Goal: Task Accomplishment & Management: Manage account settings

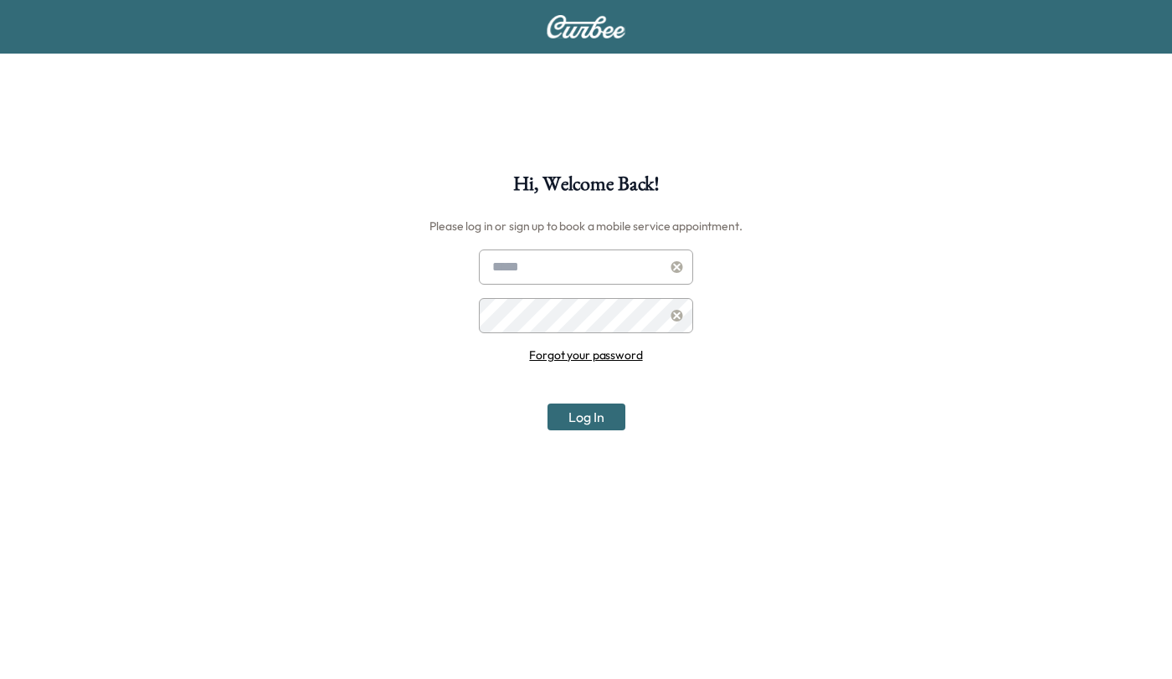
type input "**********"
click at [600, 419] on button "Log In" at bounding box center [587, 417] width 78 height 27
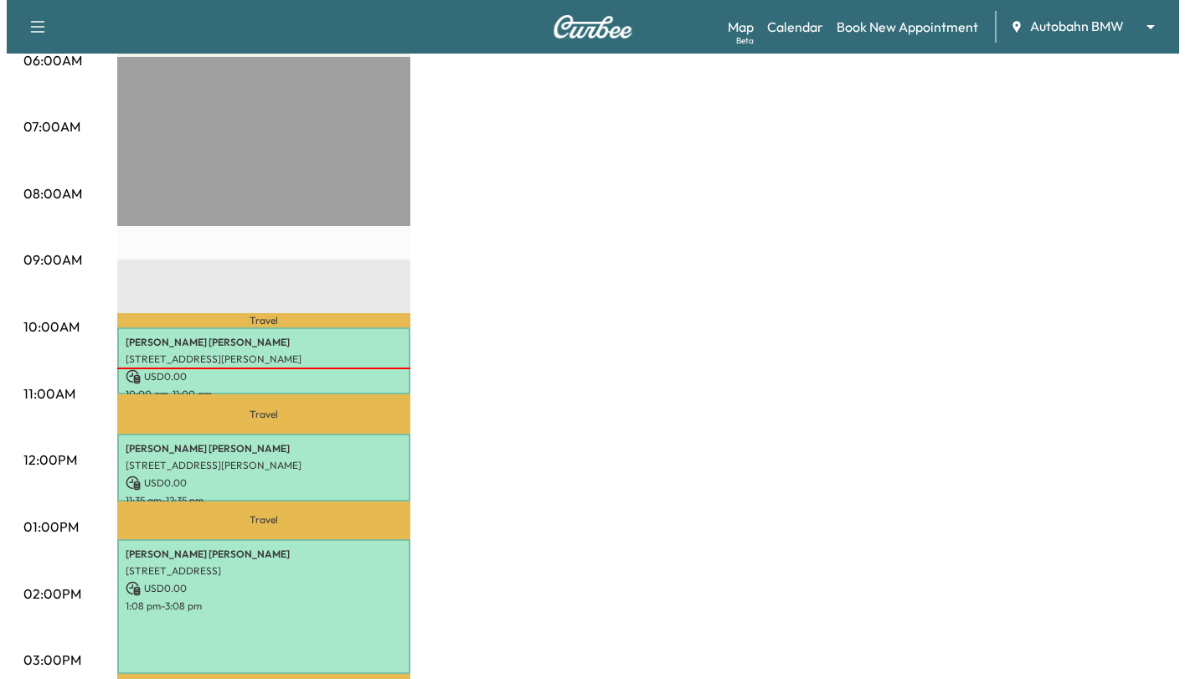
scroll to position [335, 0]
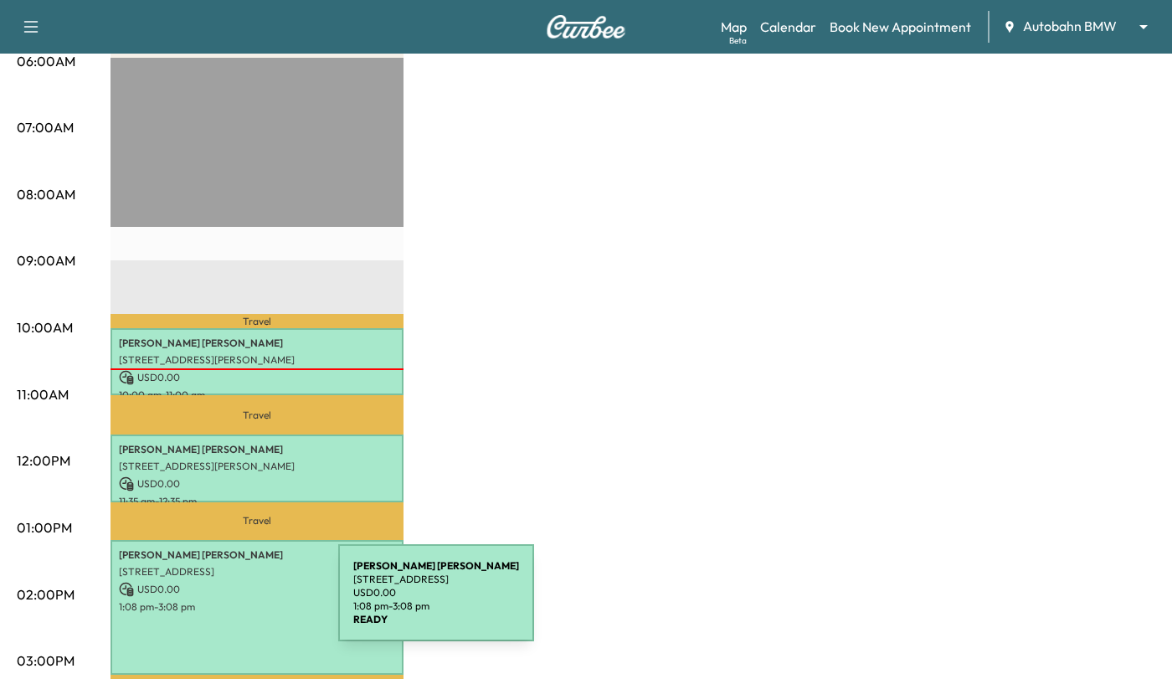
click at [213, 603] on p "1:08 pm - 3:08 pm" at bounding box center [257, 606] width 276 height 13
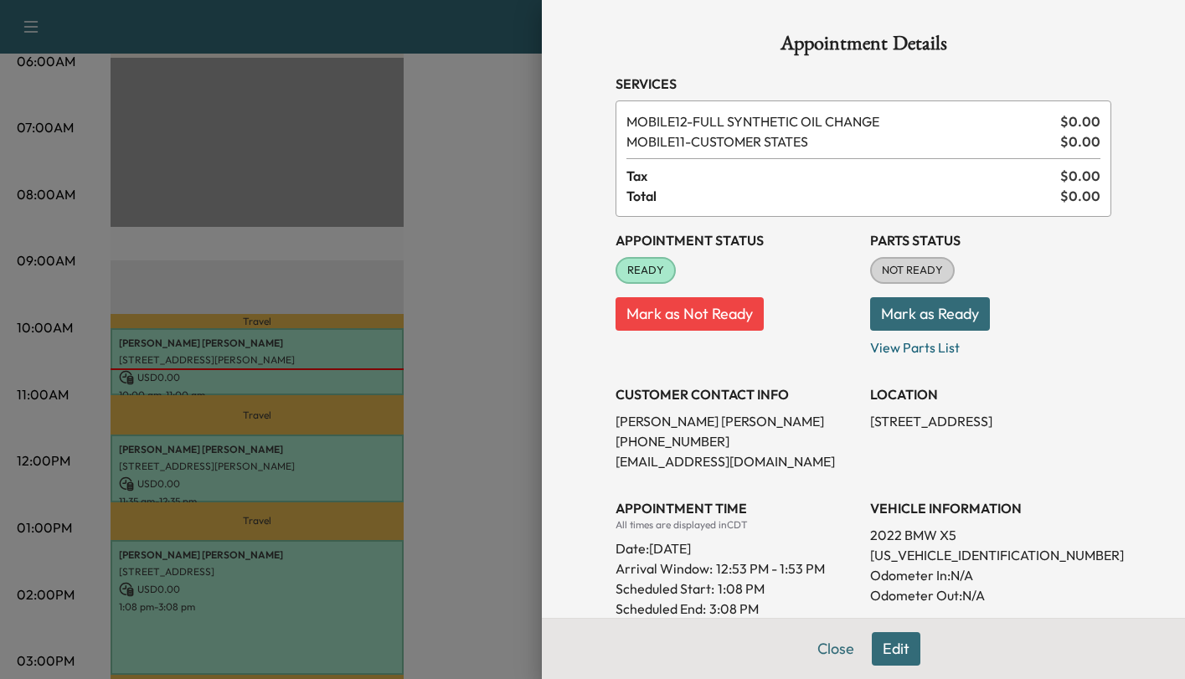
drag, startPoint x: 826, startPoint y: 646, endPoint x: 801, endPoint y: 625, distance: 33.2
click at [828, 646] on button "Close" at bounding box center [835, 648] width 59 height 33
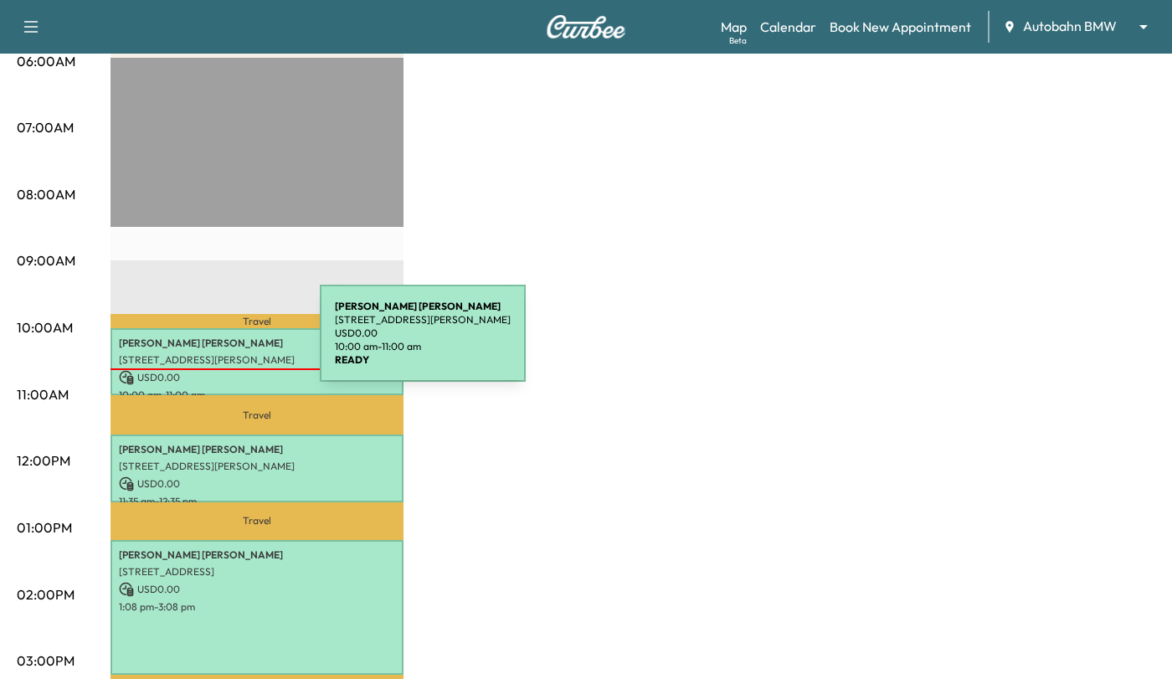
click at [194, 343] on p "[PERSON_NAME]" at bounding box center [257, 343] width 276 height 13
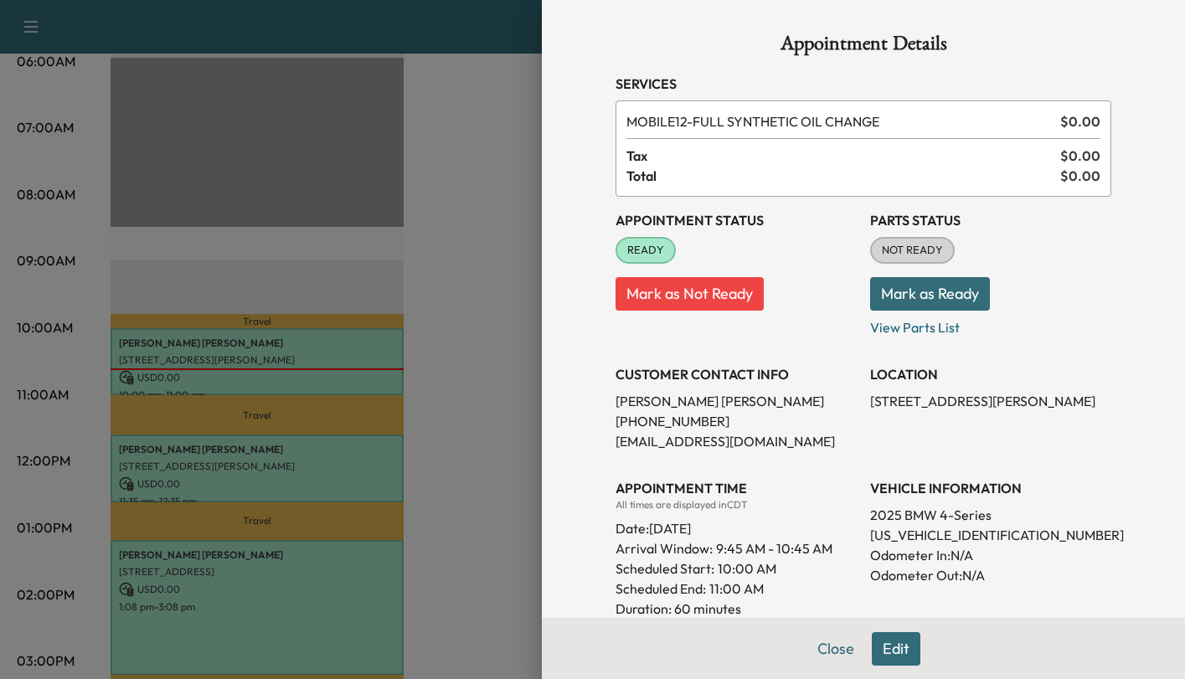
scroll to position [376, 0]
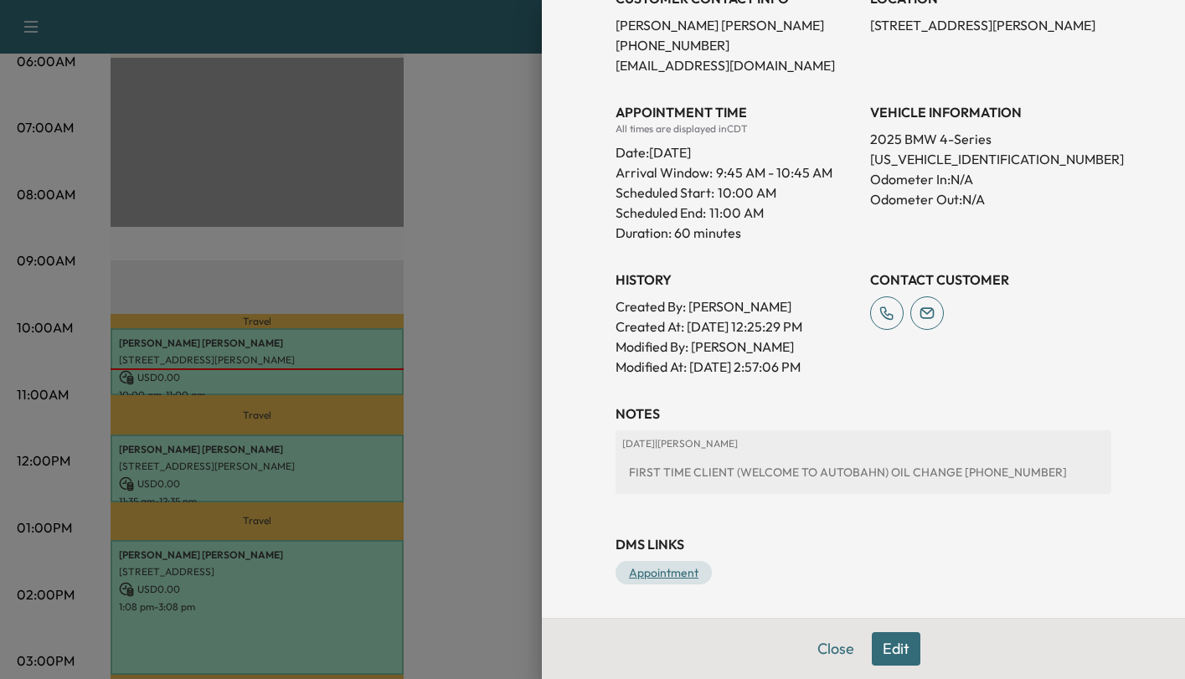
click at [647, 569] on link "Appointment" at bounding box center [663, 572] width 96 height 23
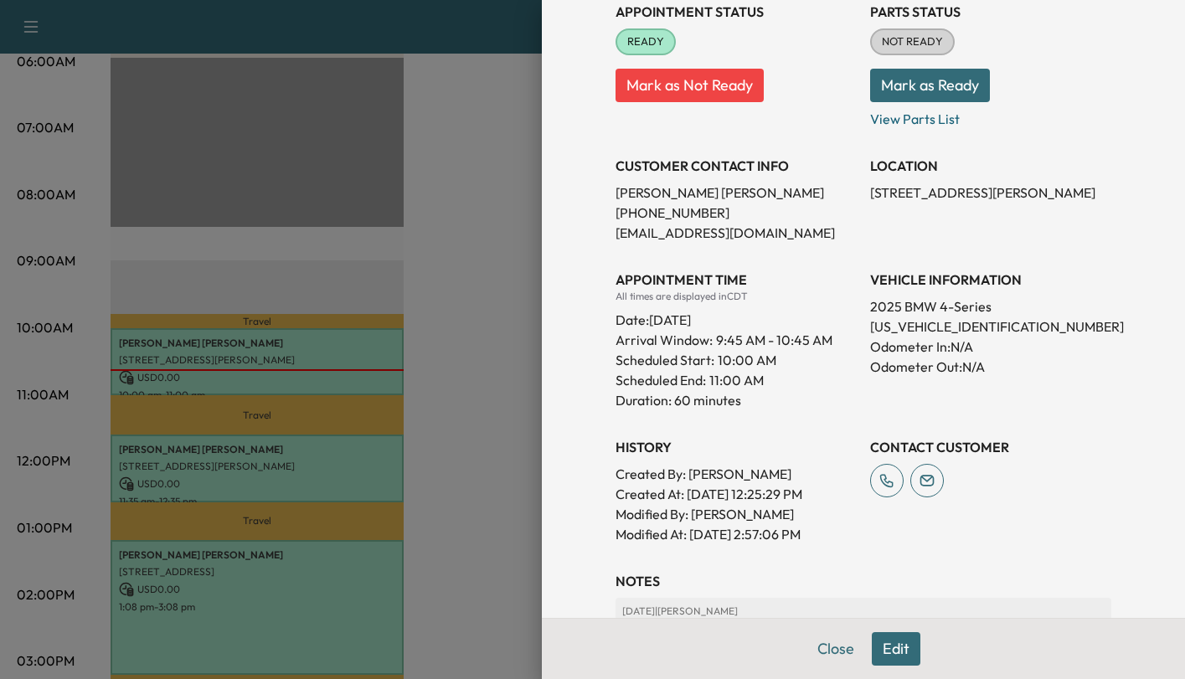
scroll to position [41, 0]
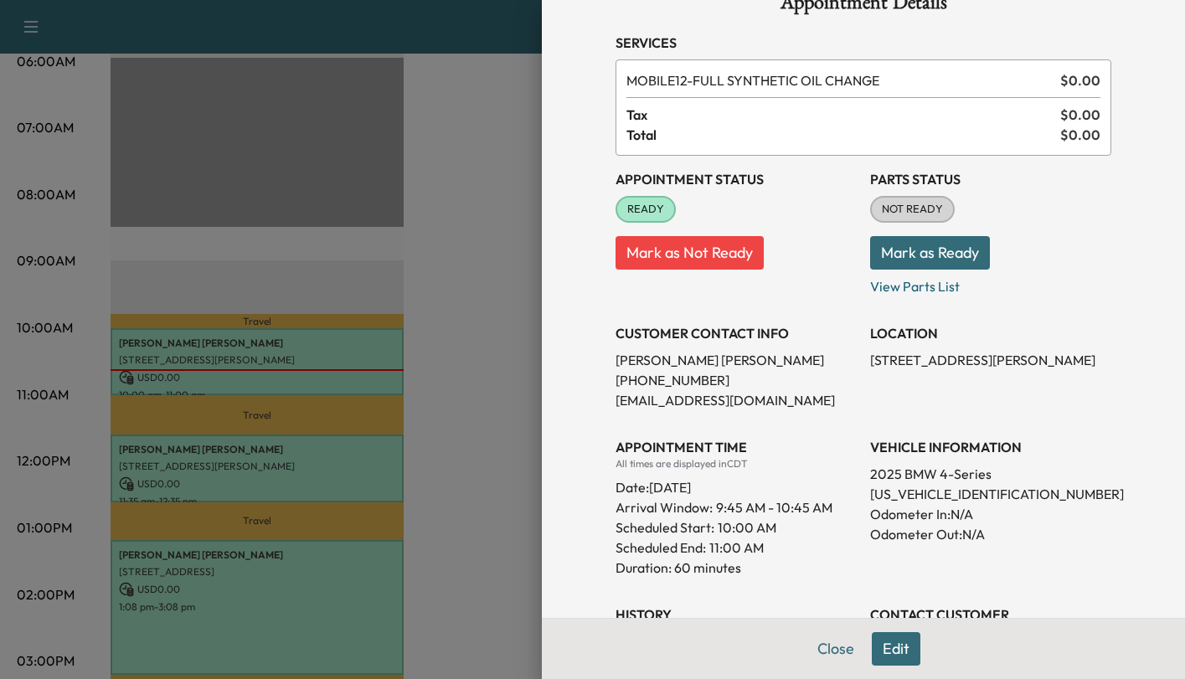
click at [919, 244] on button "Mark as Ready" at bounding box center [930, 252] width 120 height 33
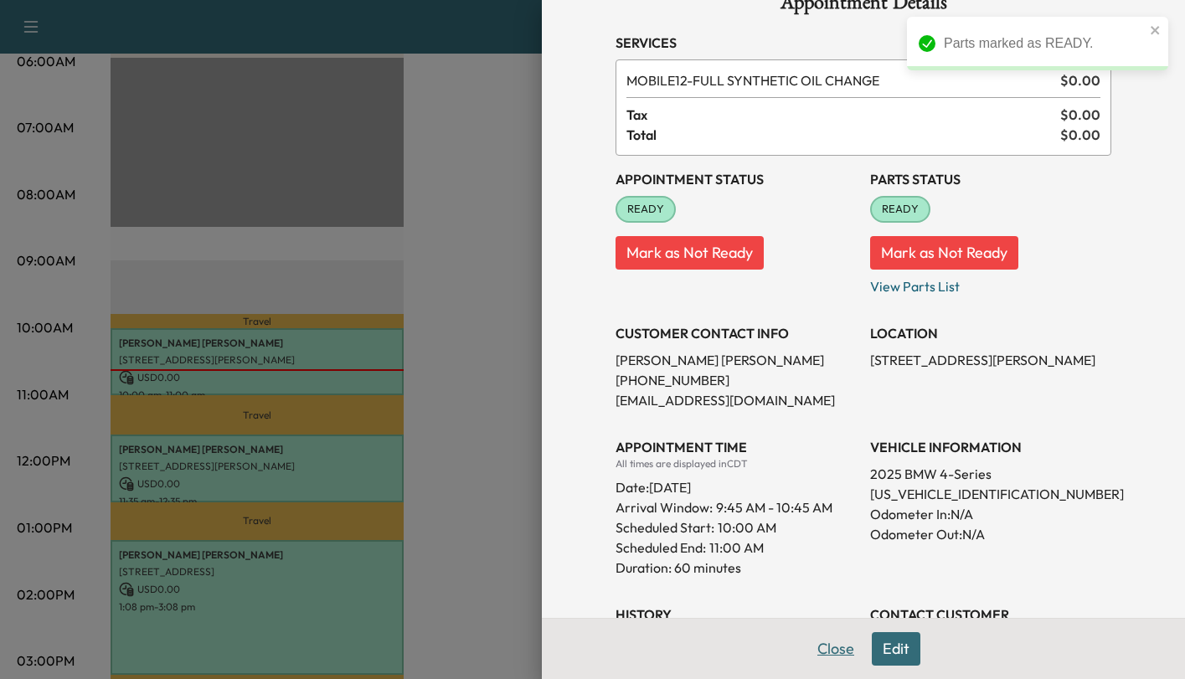
click at [827, 652] on button "Close" at bounding box center [835, 648] width 59 height 33
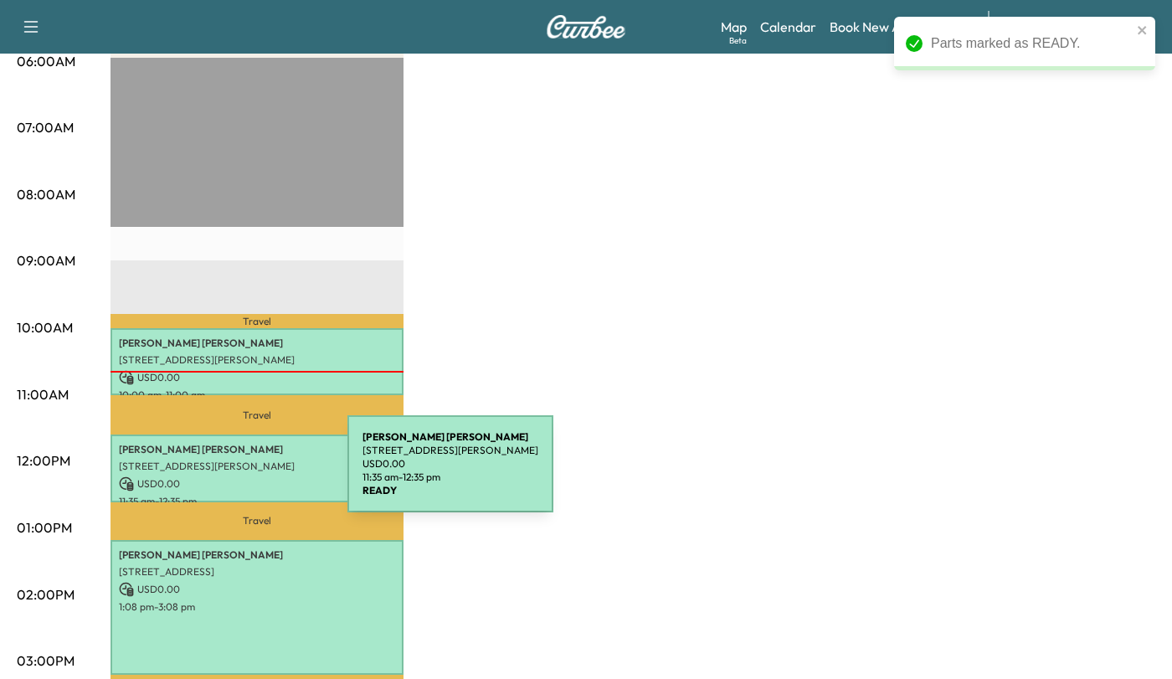
click at [222, 476] on p "USD 0.00" at bounding box center [257, 483] width 276 height 15
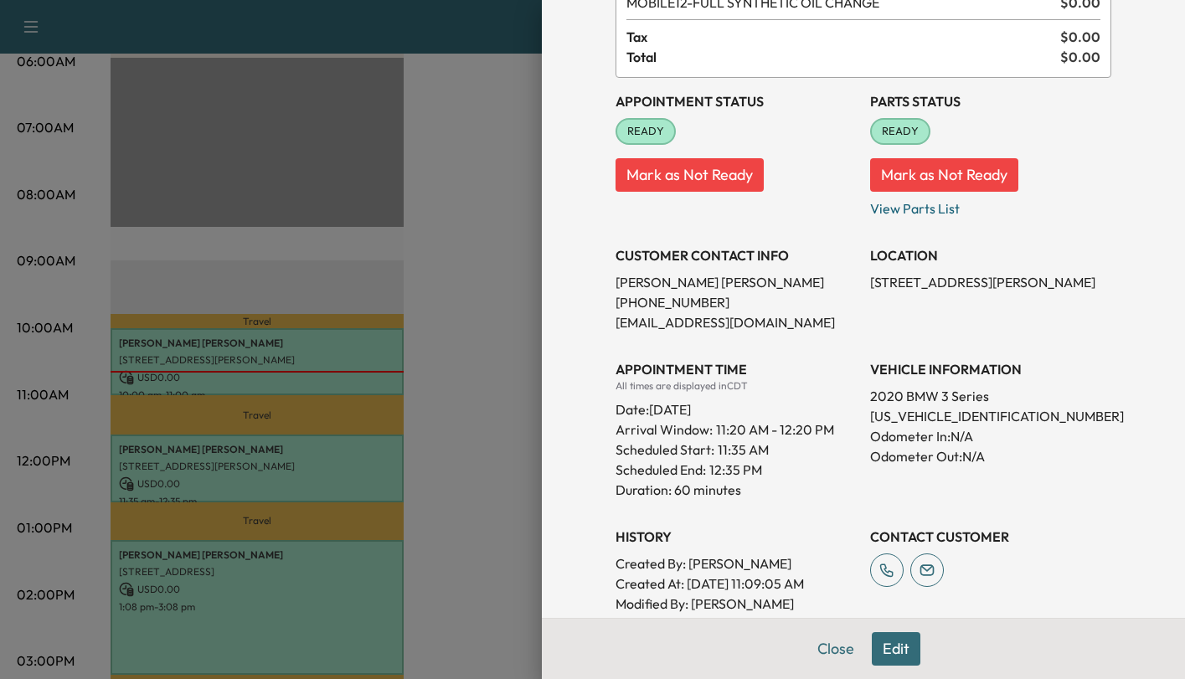
scroll to position [312, 0]
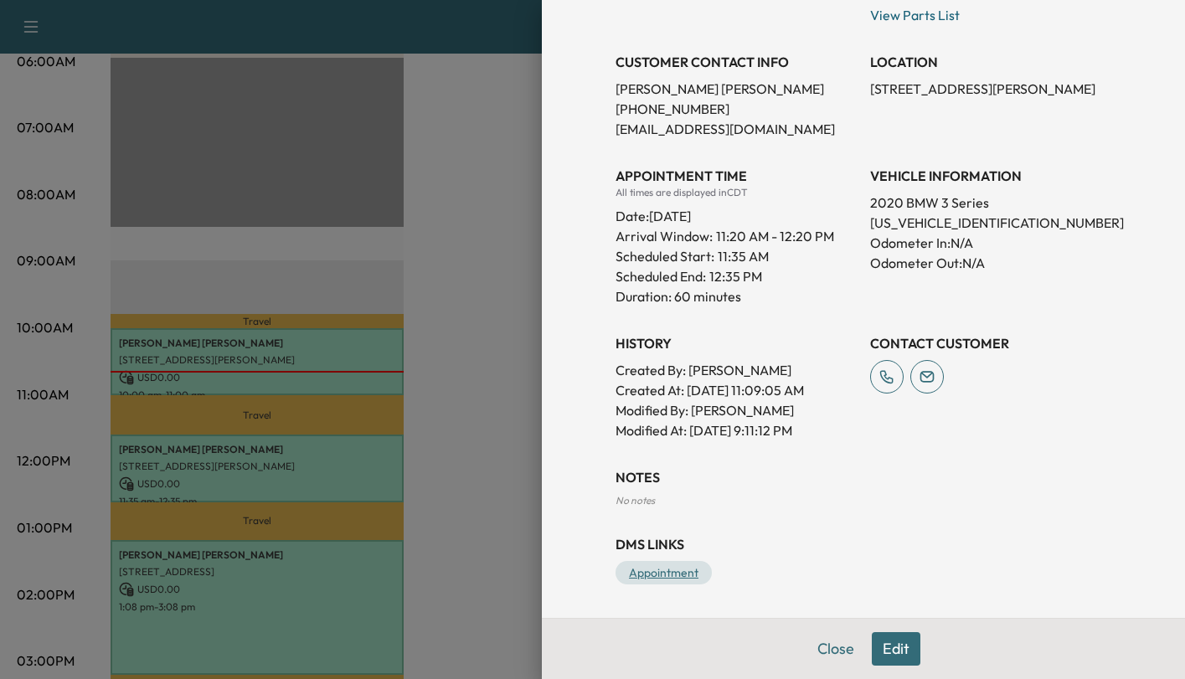
click at [641, 573] on link "Appointment" at bounding box center [663, 572] width 96 height 23
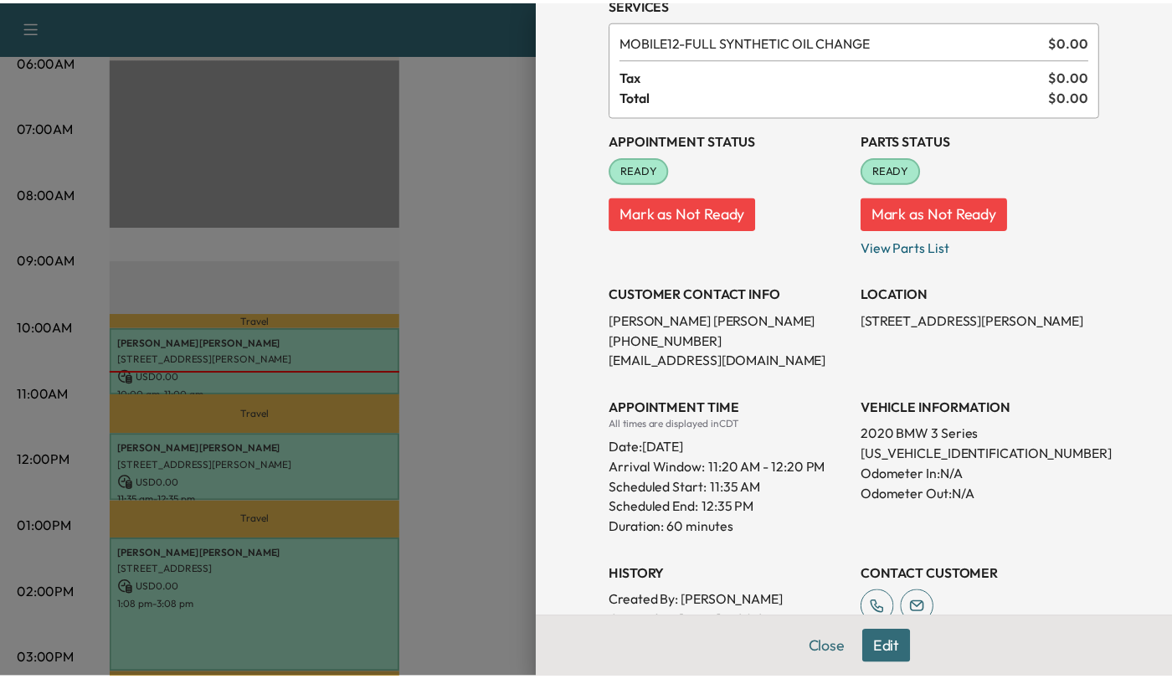
scroll to position [61, 0]
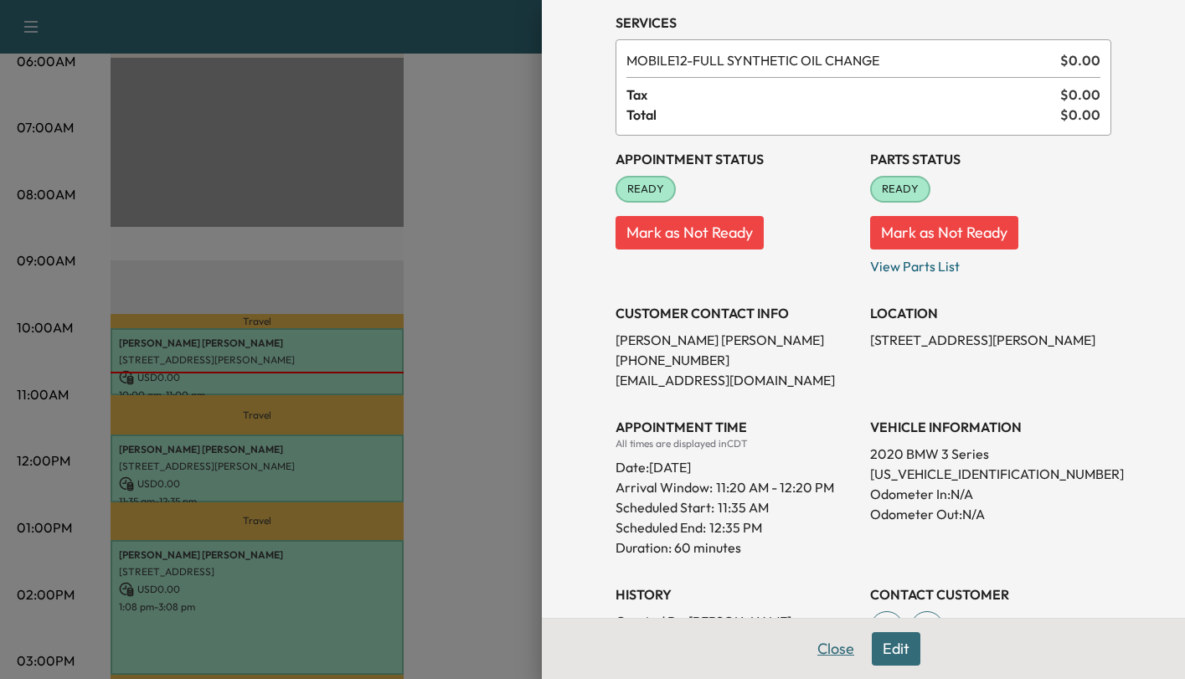
click at [822, 648] on button "Close" at bounding box center [835, 648] width 59 height 33
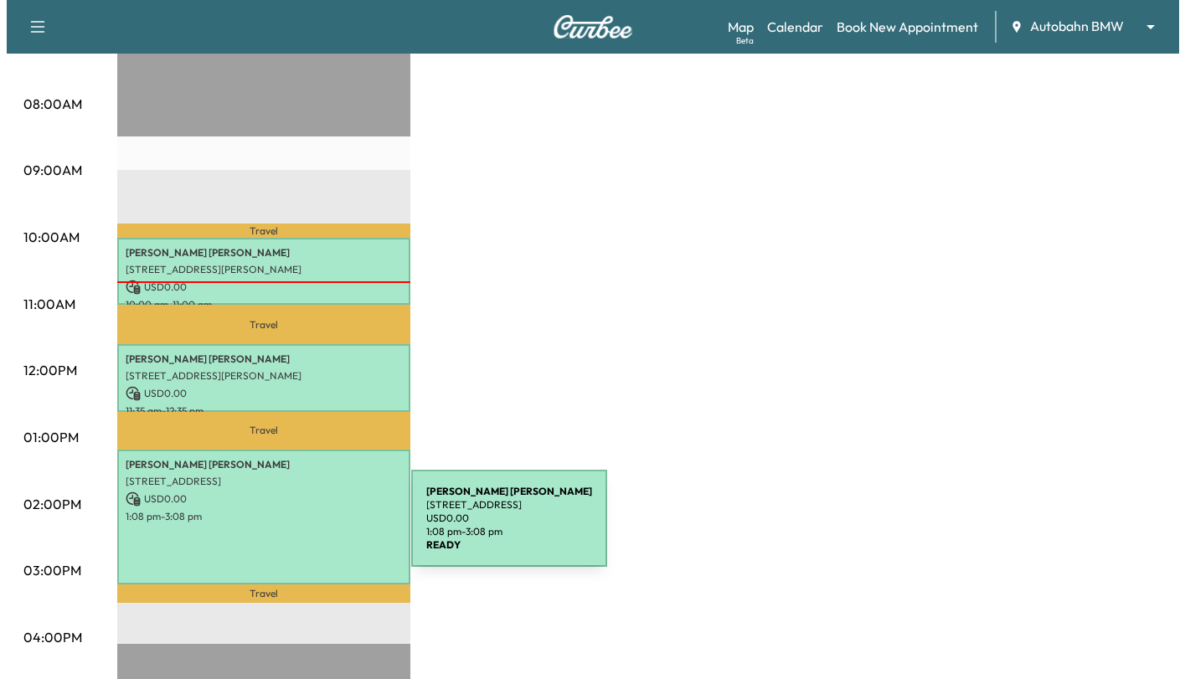
scroll to position [502, 0]
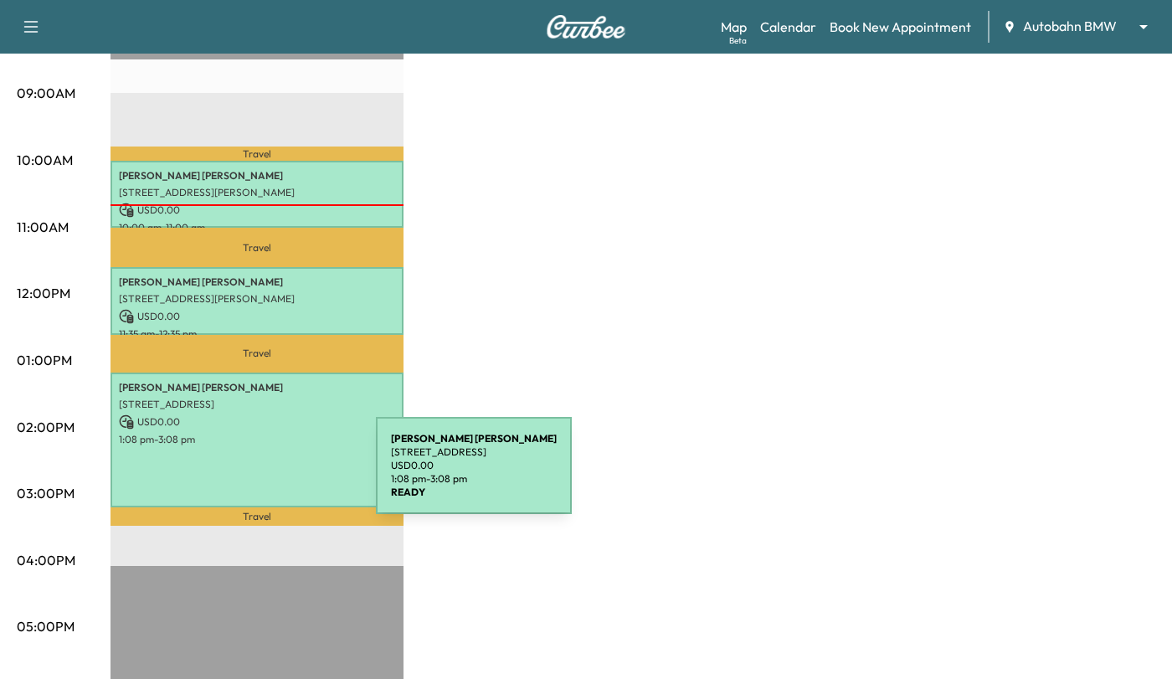
click at [250, 466] on div "[PERSON_NAME] [STREET_ADDRESS] USD 0.00 1:08 pm - 3:08 pm" at bounding box center [257, 441] width 293 height 136
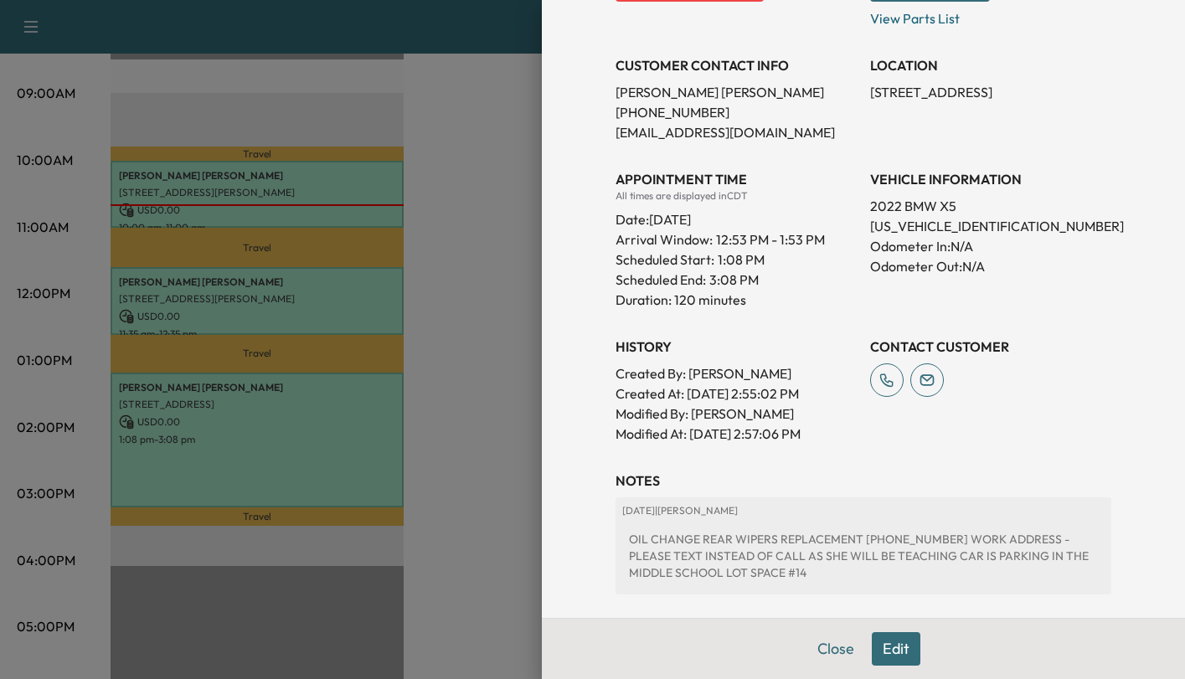
scroll to position [430, 0]
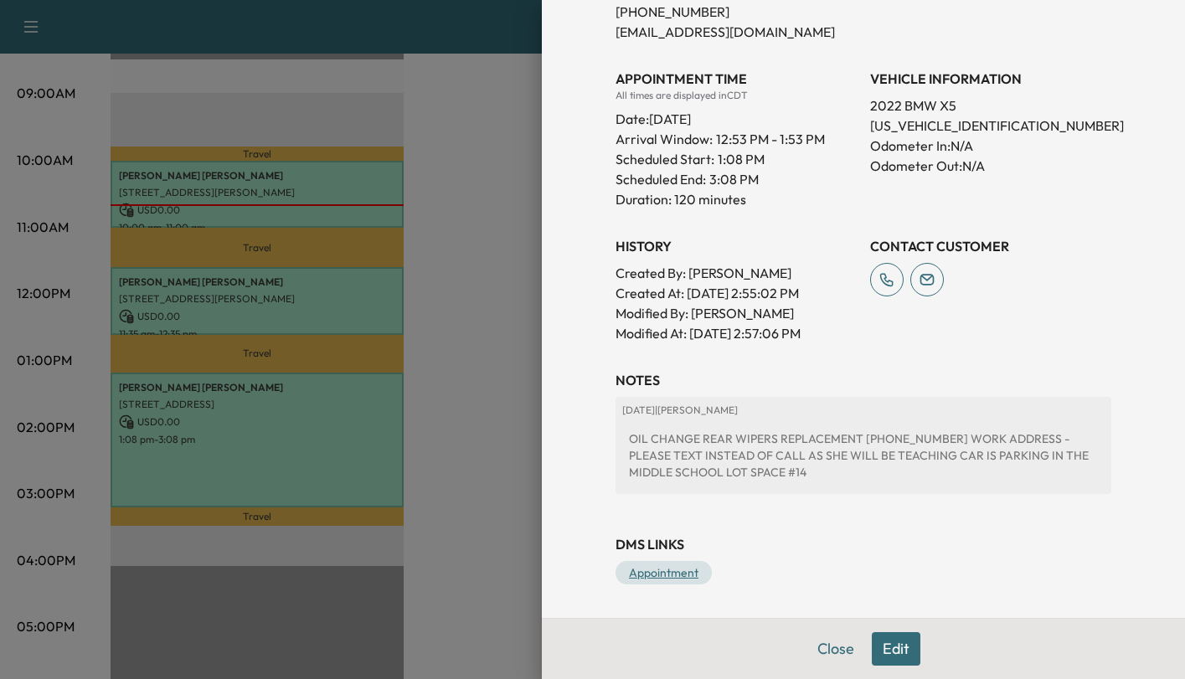
click at [654, 577] on link "Appointment" at bounding box center [663, 572] width 96 height 23
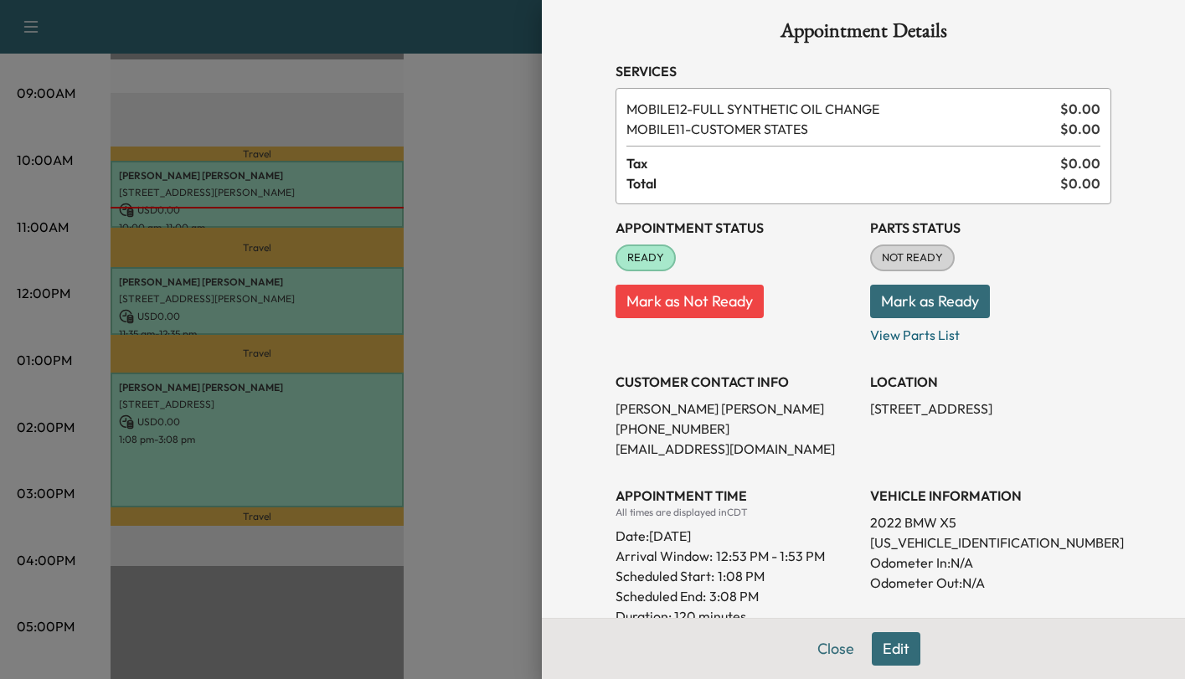
scroll to position [11, 0]
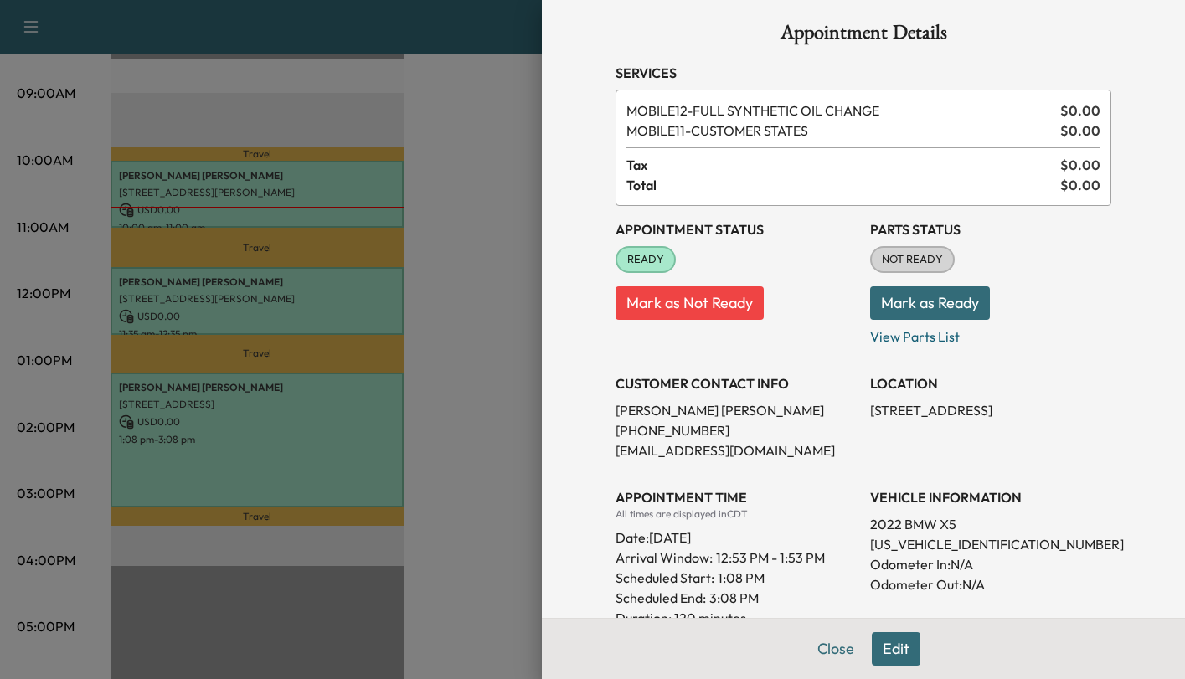
click at [929, 291] on button "Mark as Ready" at bounding box center [930, 302] width 120 height 33
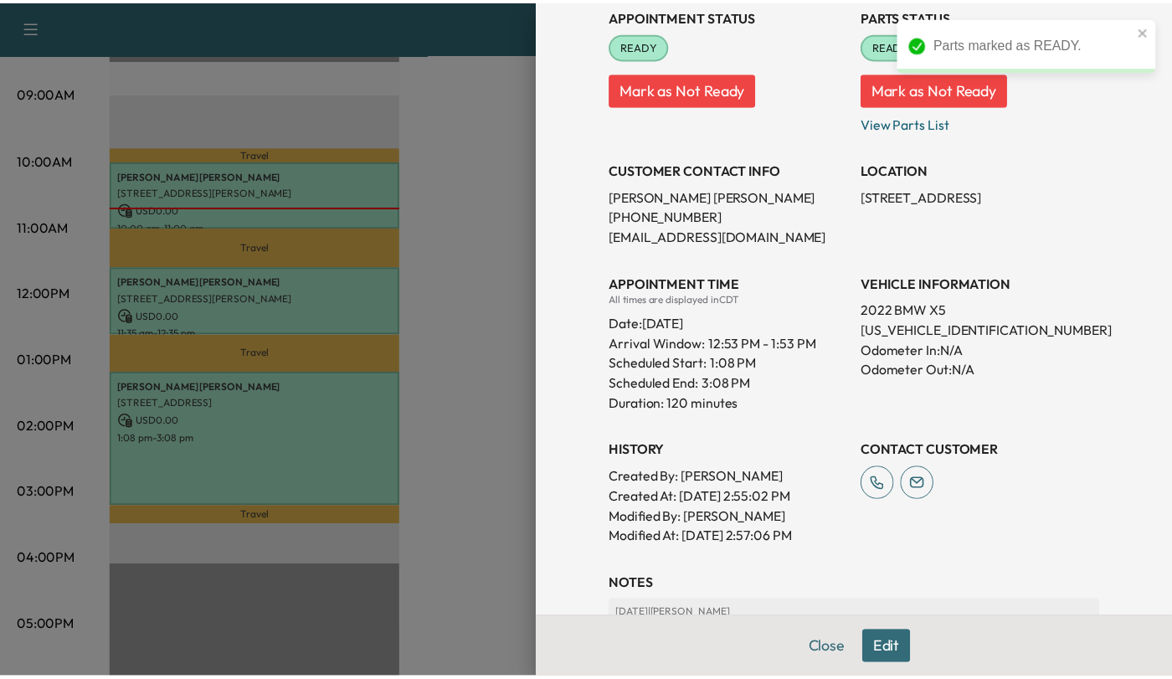
scroll to position [430, 0]
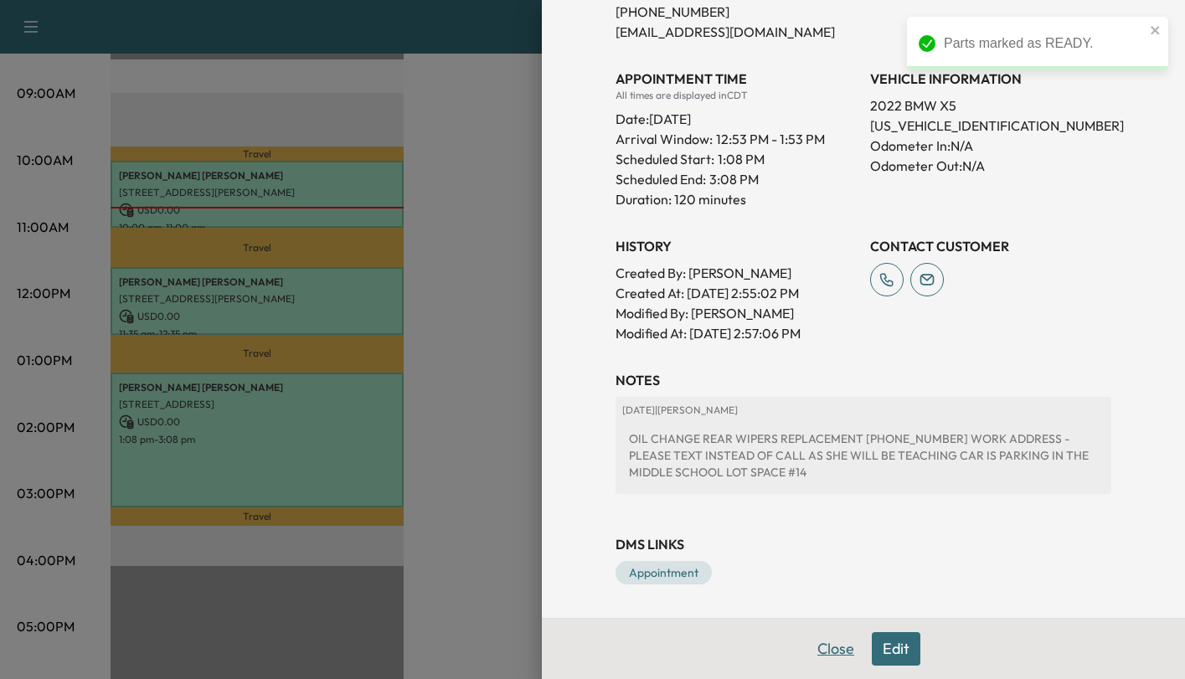
click at [811, 655] on button "Close" at bounding box center [835, 648] width 59 height 33
